Goal: Check status: Check status

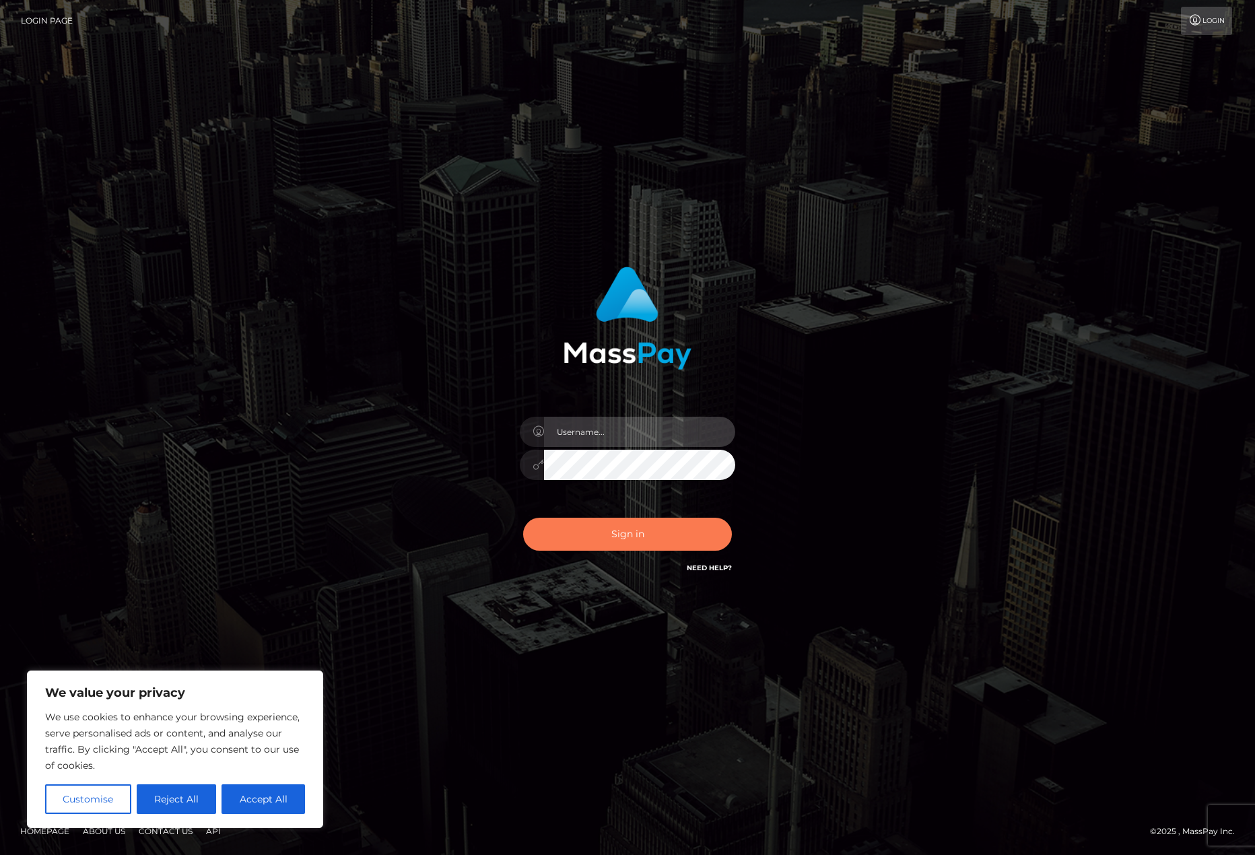
type input "matthewlebenson"
click at [617, 532] on button "Sign in" at bounding box center [627, 534] width 209 height 33
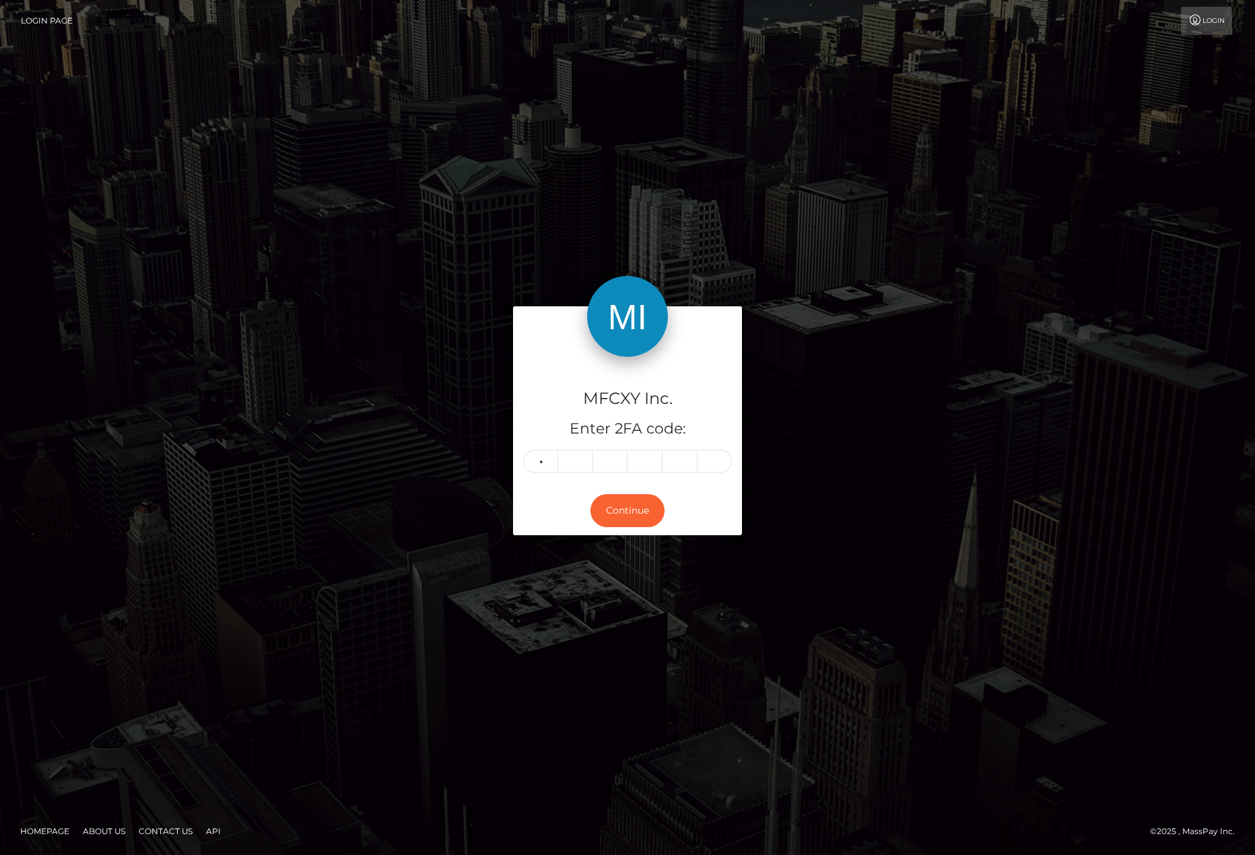
type input "2"
type input "4"
type input "6"
type input "0"
type input "1"
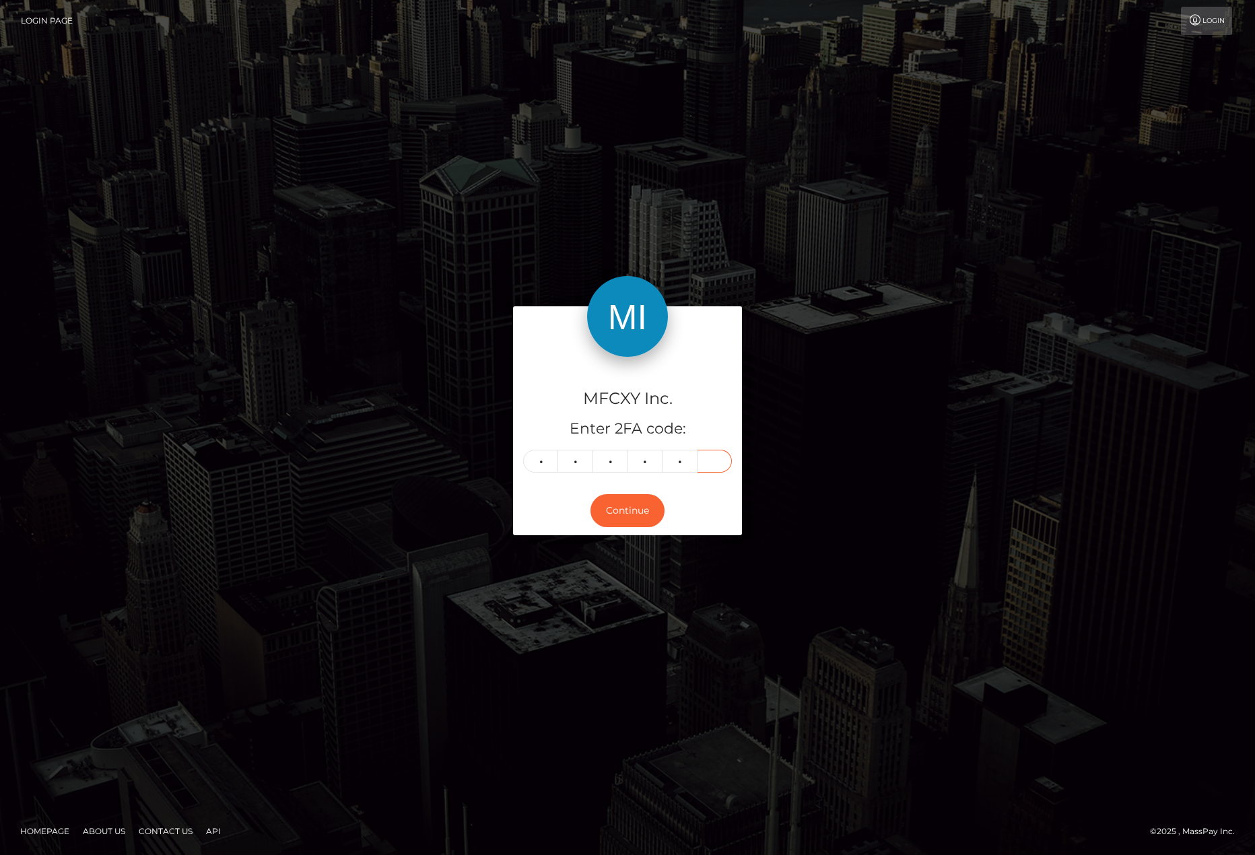
type input "7"
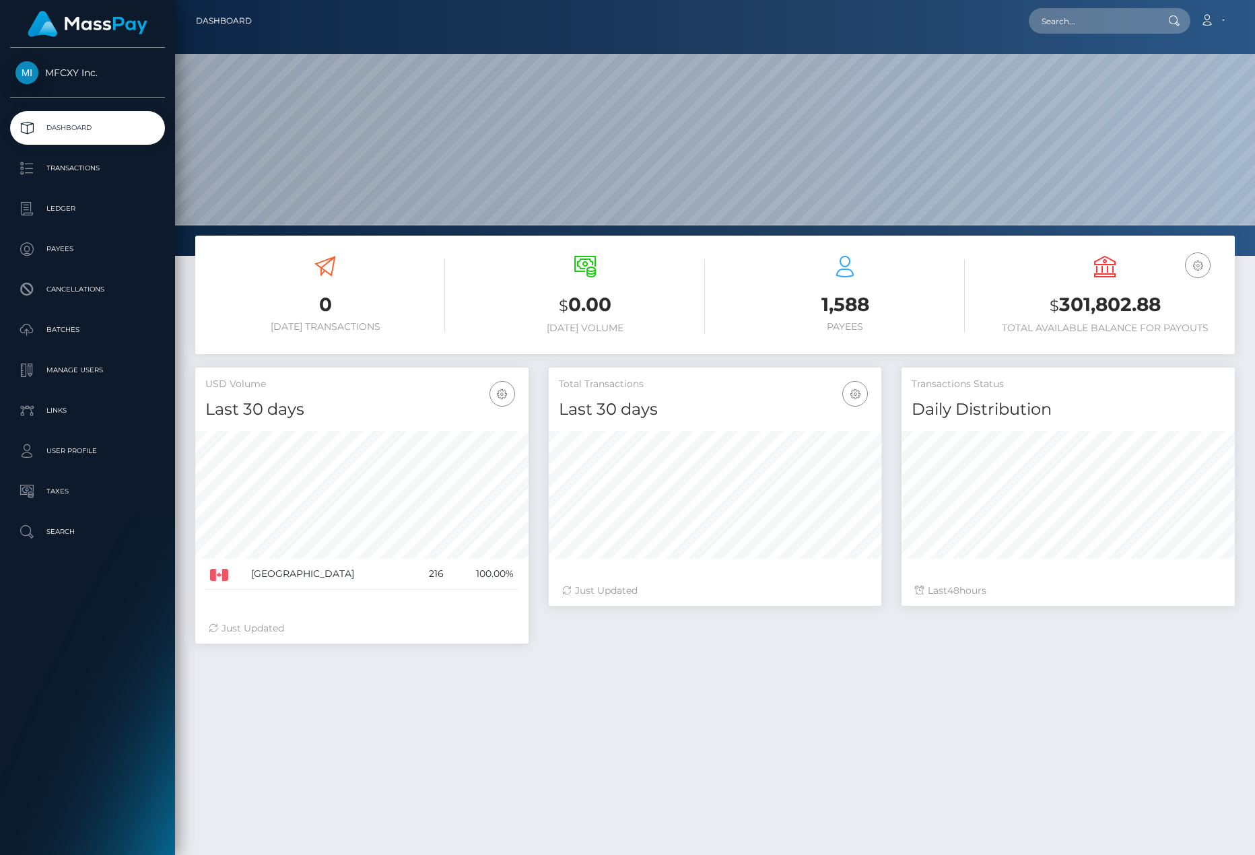
scroll to position [239, 333]
click at [67, 180] on link "Transactions" at bounding box center [87, 168] width 155 height 34
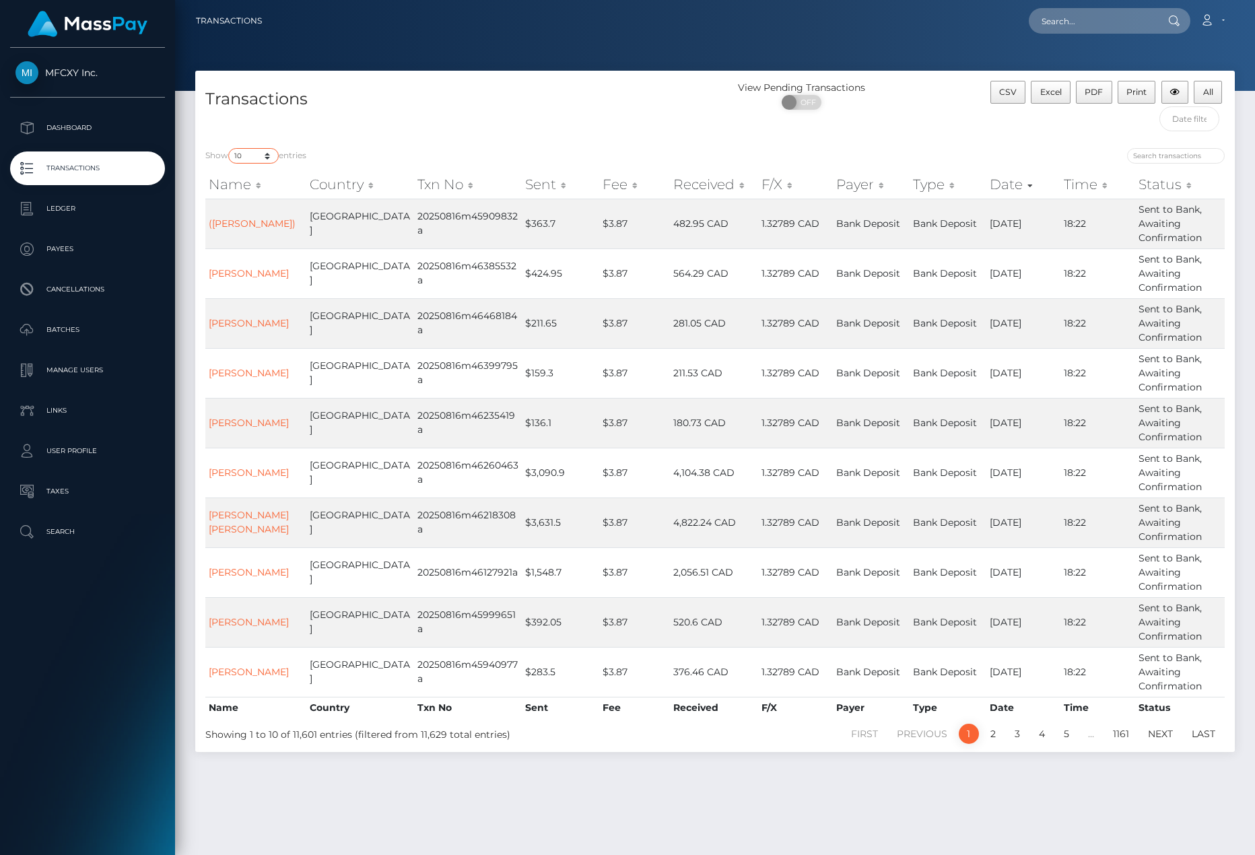
click at [252, 154] on select "10 25 50 100 250 500 1,000 3,500" at bounding box center [253, 155] width 50 height 15
select select "1000"
click at [230, 148] on select "10 25 50 100 250 500 1,000 3,500" at bounding box center [253, 155] width 50 height 15
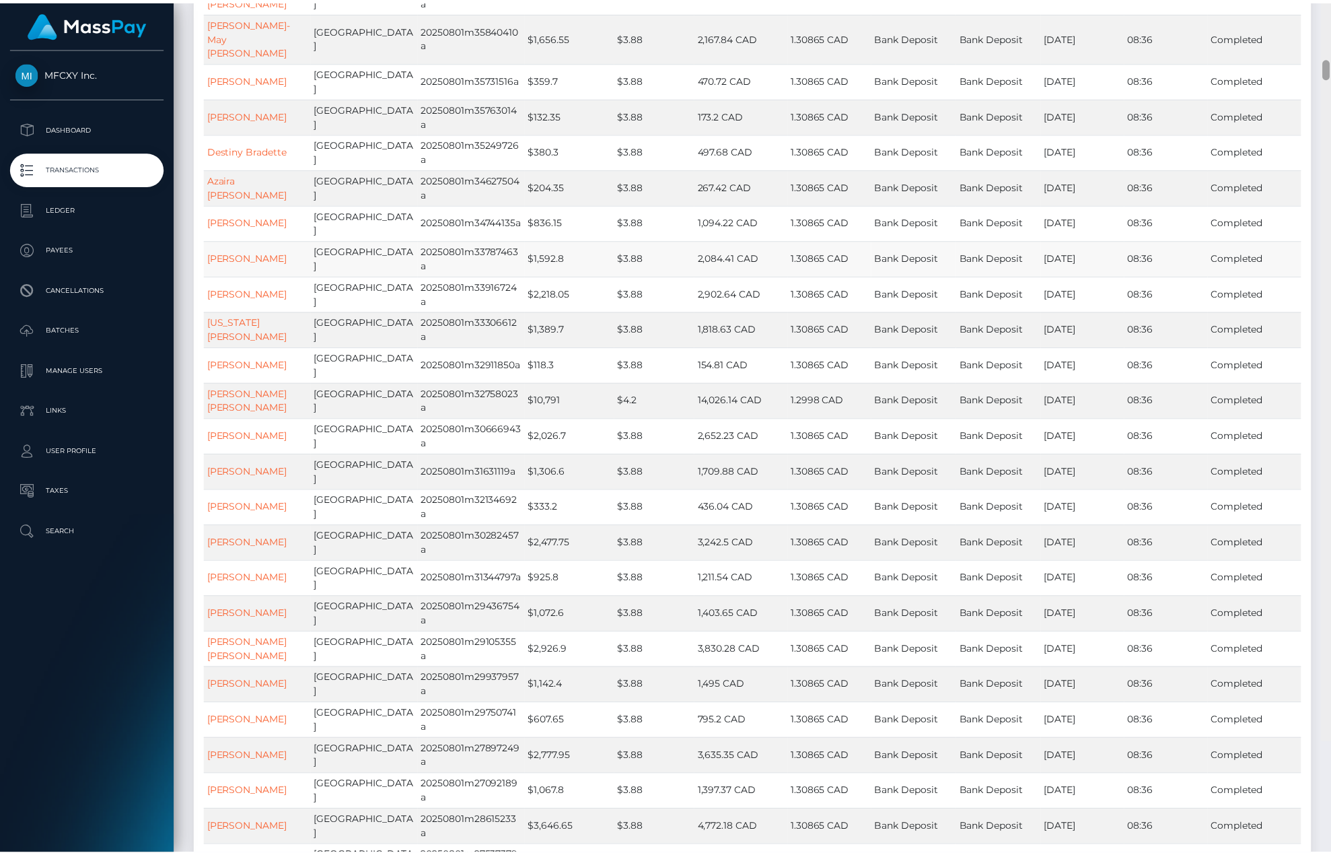
scroll to position [6926, 0]
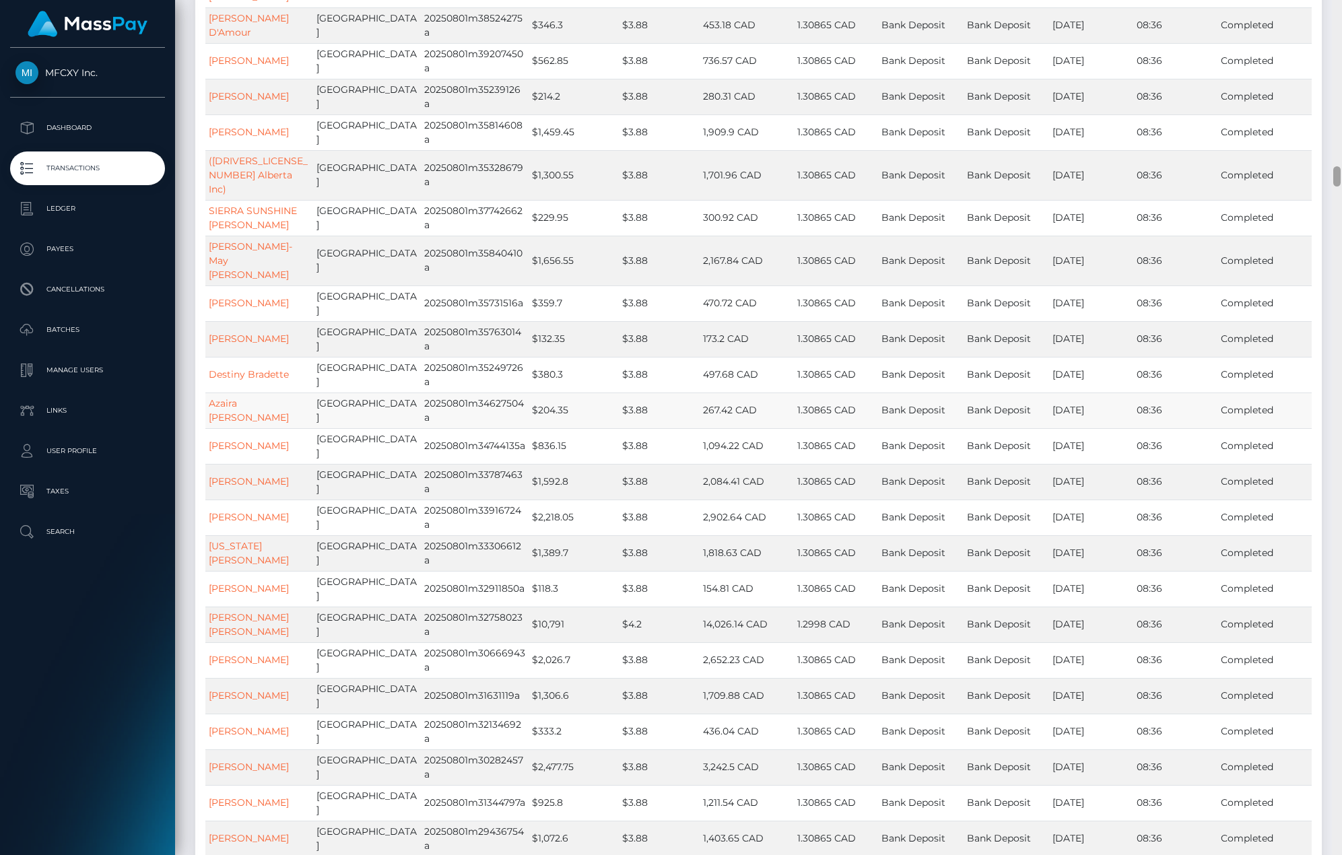
drag, startPoint x: 1337, startPoint y: 250, endPoint x: 1267, endPoint y: 178, distance: 100.0
click at [1254, 178] on div "Transactions Loading... Loading..." at bounding box center [758, 427] width 1167 height 855
